Goal: Obtain resource: Obtain resource

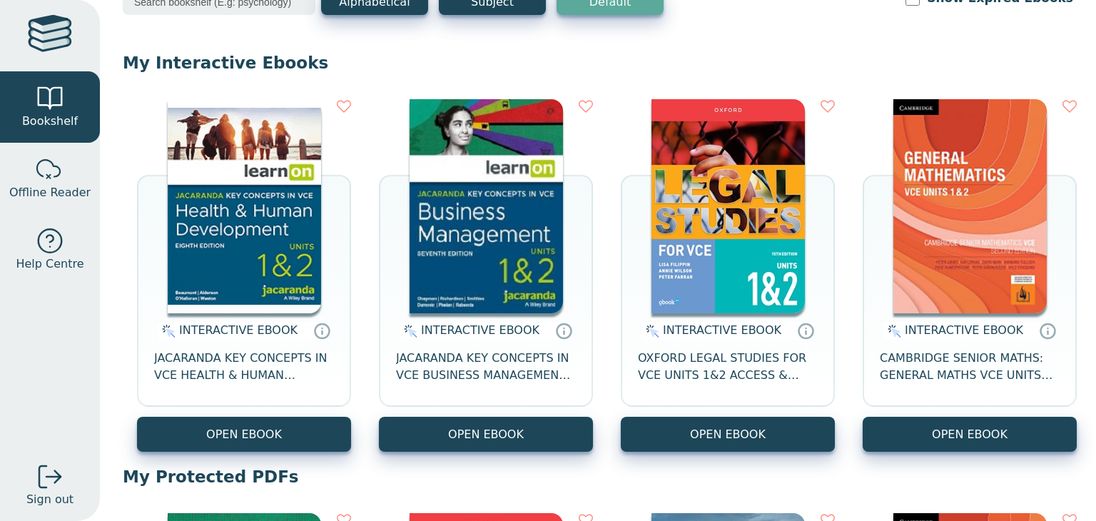
scroll to position [100, 0]
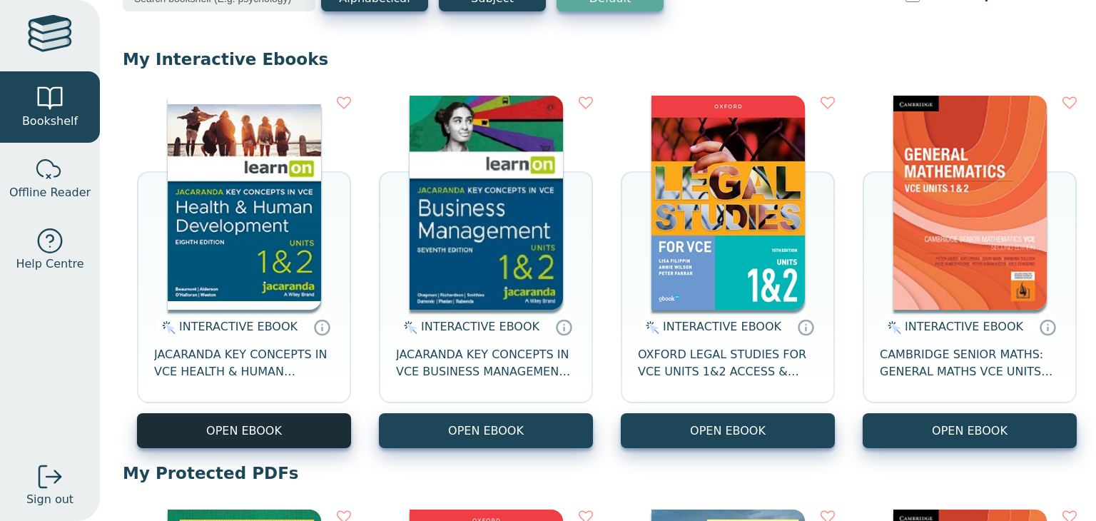
click at [283, 432] on button "OPEN EBOOK" at bounding box center [244, 430] width 214 height 35
click at [280, 434] on button "OPEN EBOOK" at bounding box center [244, 430] width 214 height 35
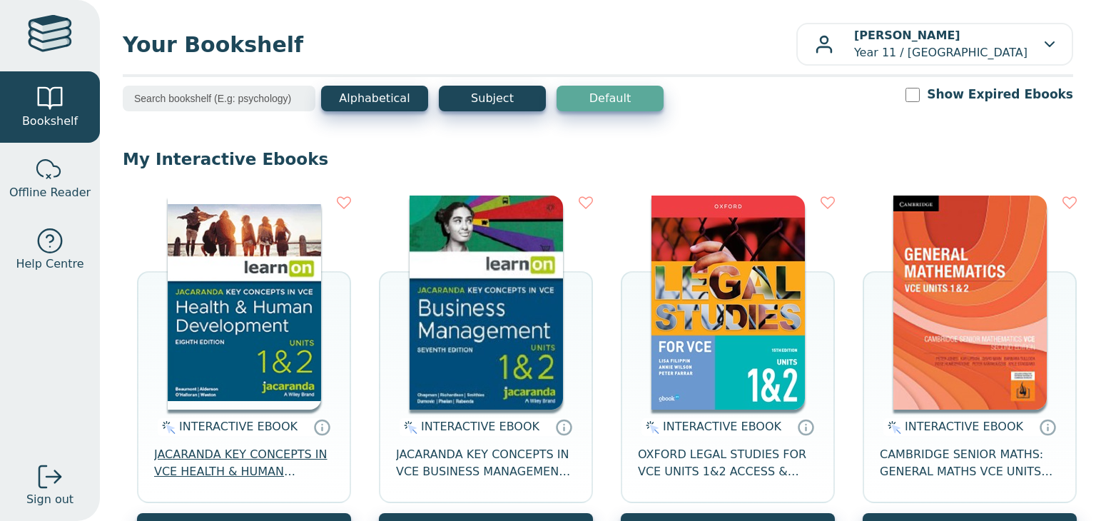
click at [244, 446] on span "JACARANDA KEY CONCEPTS IN VCE HEALTH & HUMAN DEVELOPMENT UNITS 1&2 LEARNON EBOO…" at bounding box center [244, 463] width 180 height 34
